Goal: Information Seeking & Learning: Learn about a topic

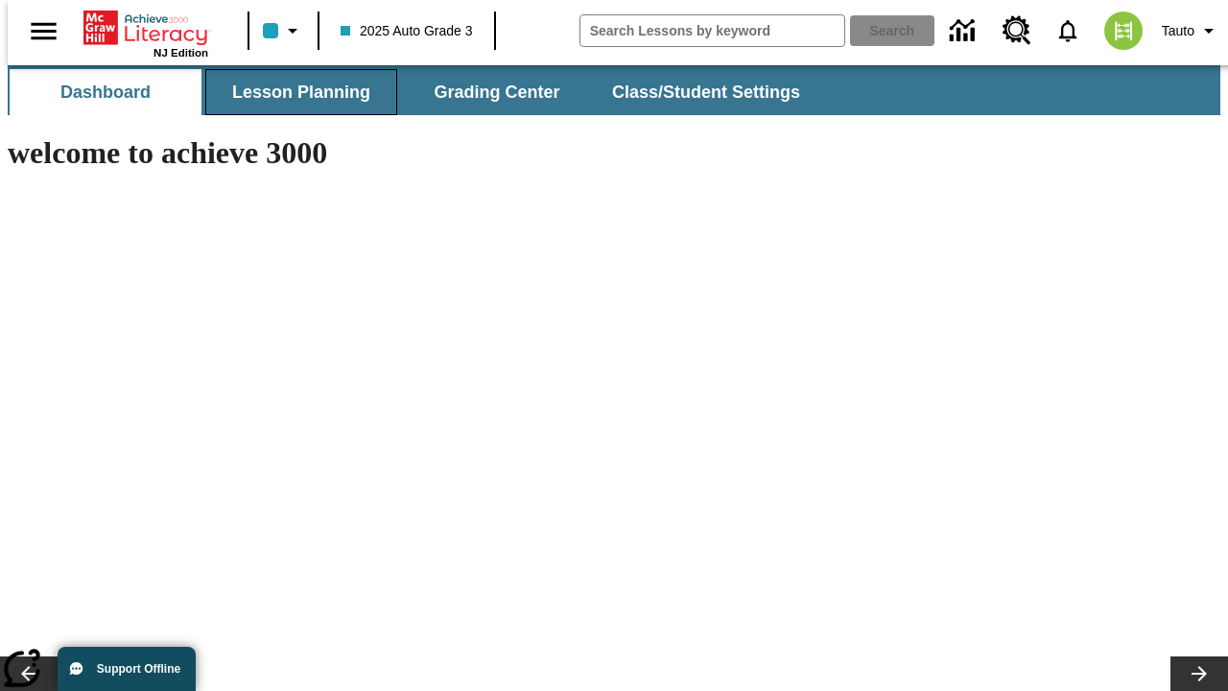
click at [294, 92] on span "Lesson Planning" at bounding box center [301, 93] width 138 height 22
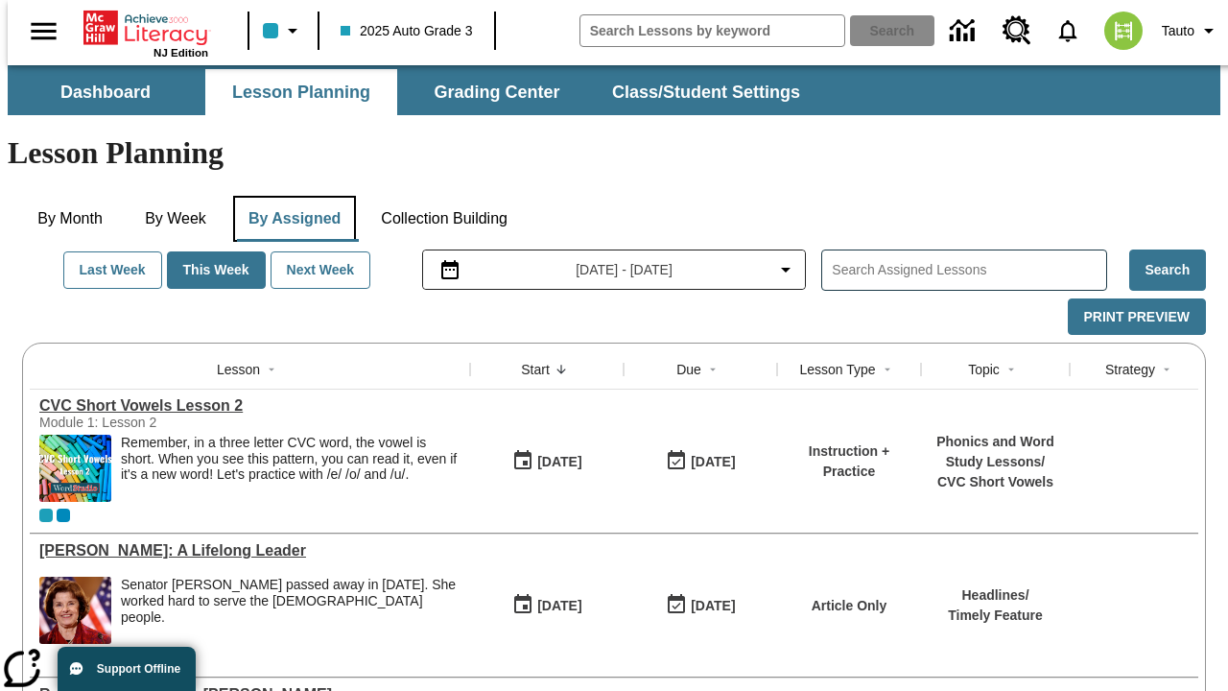
click at [290, 196] on button "By Assigned" at bounding box center [294, 219] width 123 height 46
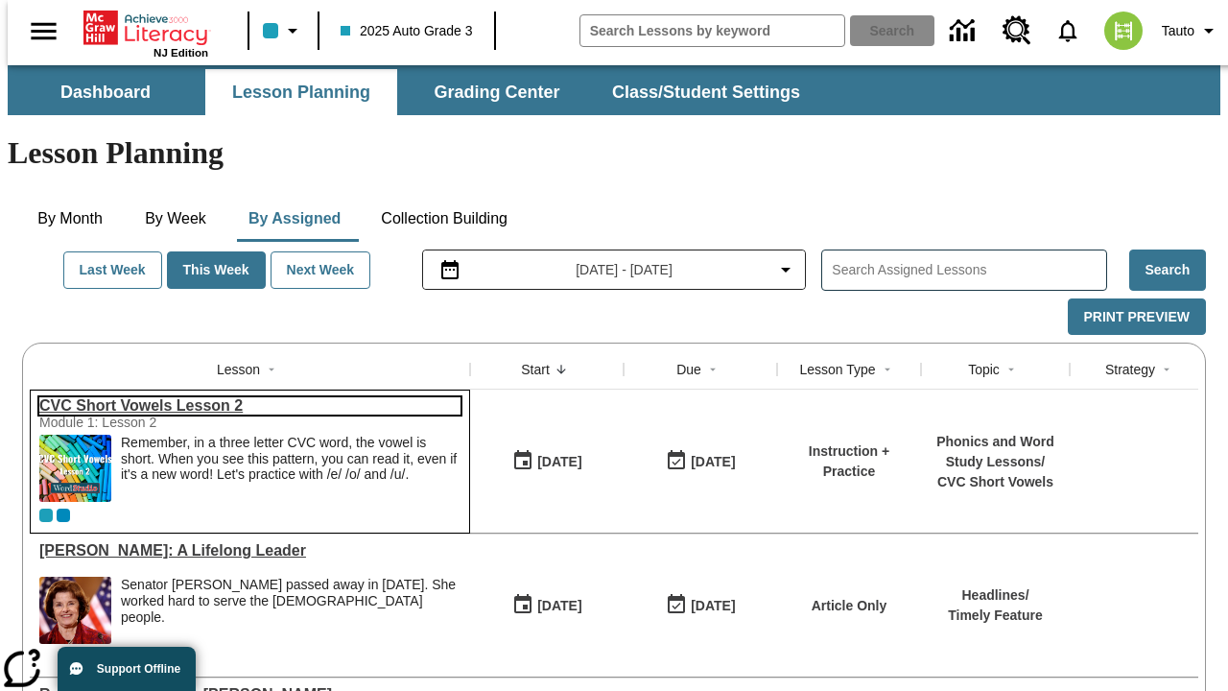
click at [242, 397] on link "CVC Short Vowels Lesson 2" at bounding box center [249, 405] width 421 height 17
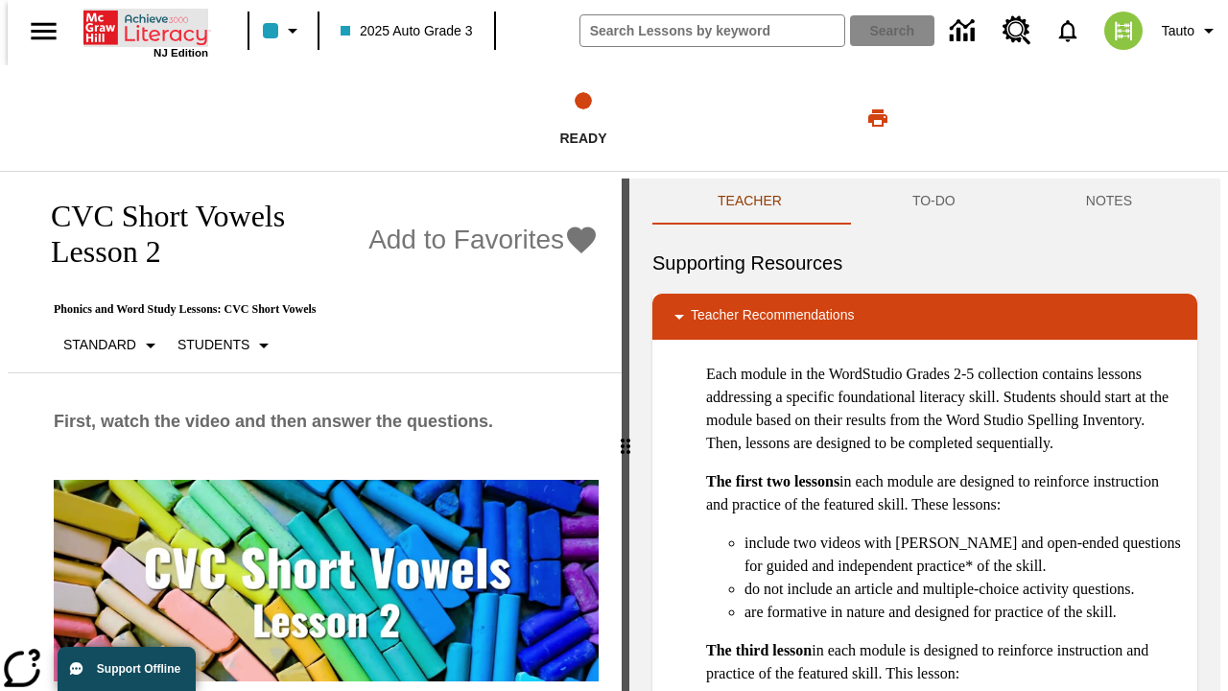
click at [138, 26] on icon "Home" at bounding box center [147, 28] width 128 height 38
